Goal: Book appointment/travel/reservation

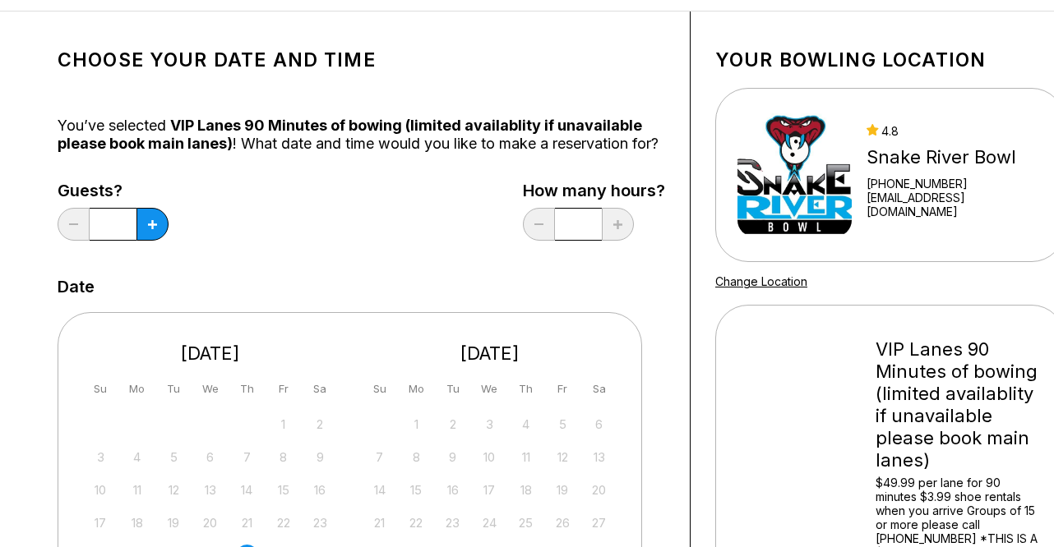
scroll to position [99, 0]
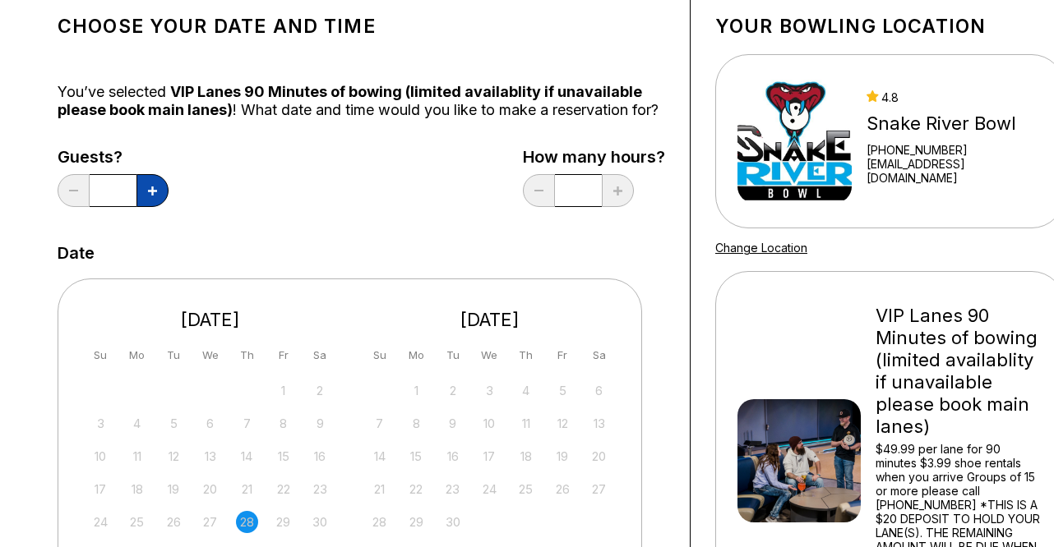
click at [149, 203] on button at bounding box center [152, 190] width 32 height 33
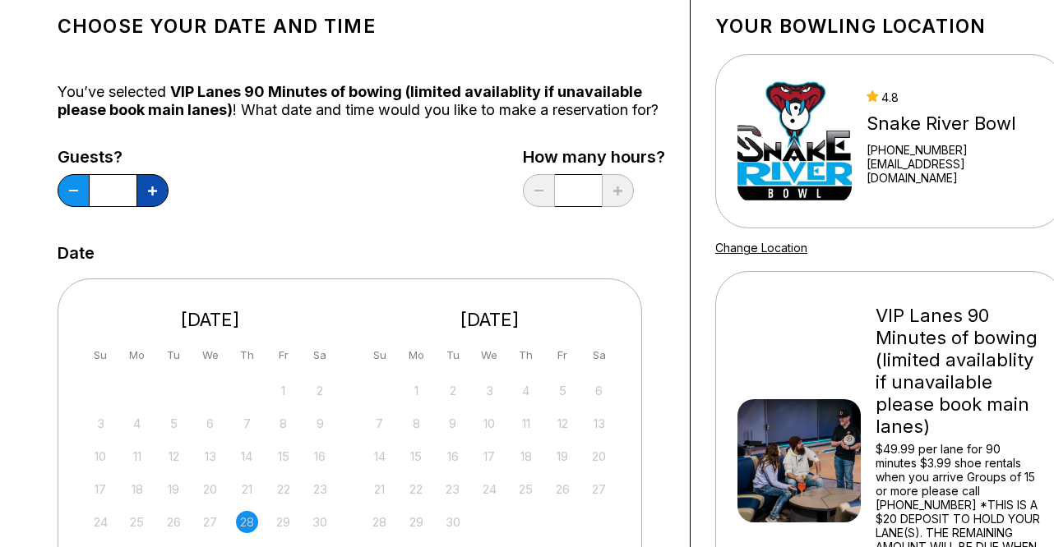
click at [149, 203] on button at bounding box center [152, 190] width 32 height 33
type input "*"
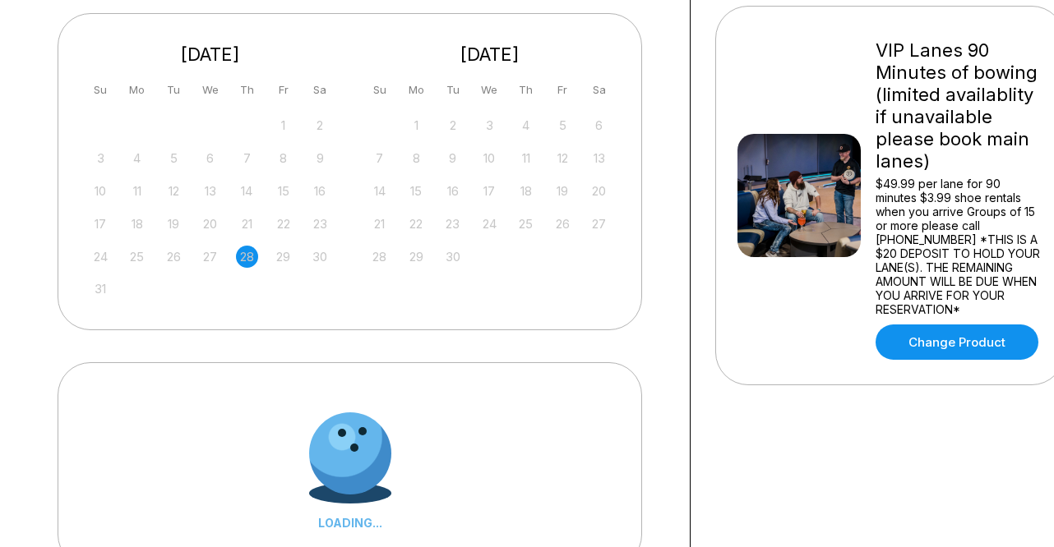
scroll to position [362, 0]
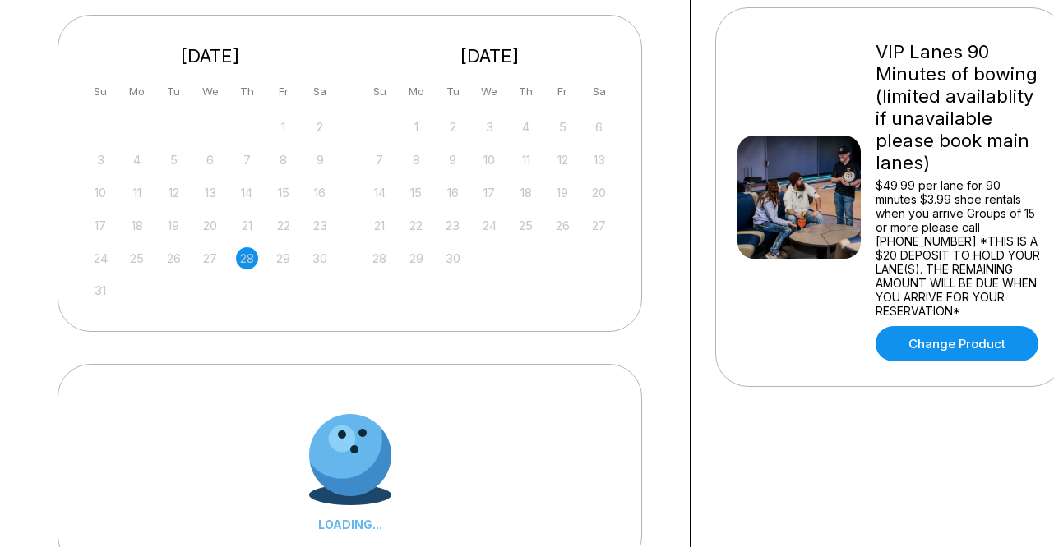
click at [591, 138] on div "6" at bounding box center [599, 127] width 22 height 22
click at [601, 138] on div "6" at bounding box center [599, 127] width 22 height 22
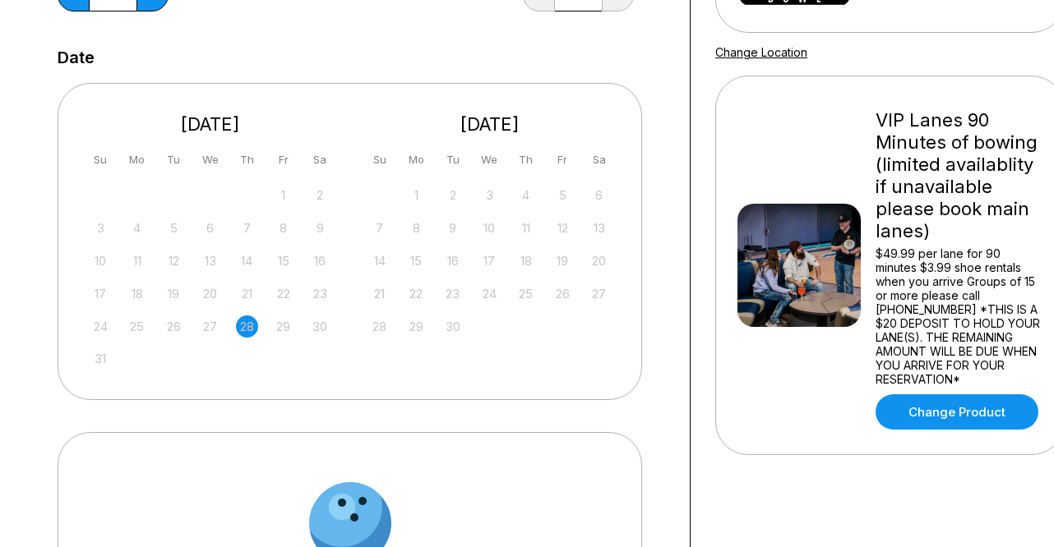
scroll to position [295, 0]
